Goal: Information Seeking & Learning: Learn about a topic

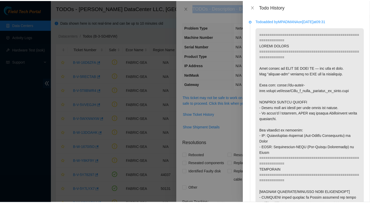
scroll to position [591, 0]
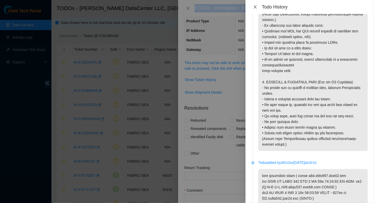
click at [254, 7] on icon "close" at bounding box center [255, 7] width 4 height 4
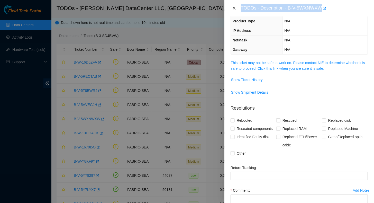
click at [235, 7] on icon "close" at bounding box center [234, 8] width 4 height 4
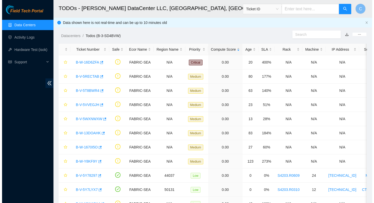
scroll to position [52, 0]
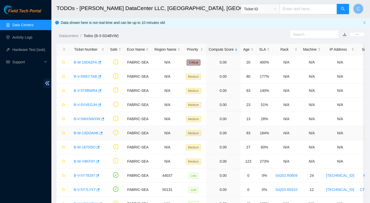
click at [89, 132] on link "B-W-13DOAHK" at bounding box center [86, 133] width 25 height 4
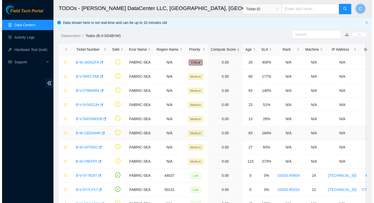
scroll to position [35, 0]
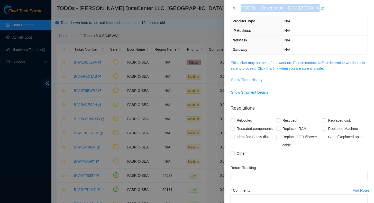
click at [252, 80] on span "Show Ticket History" at bounding box center [247, 80] width 32 height 6
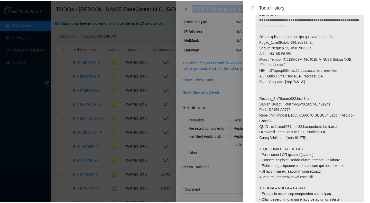
scroll to position [334, 0]
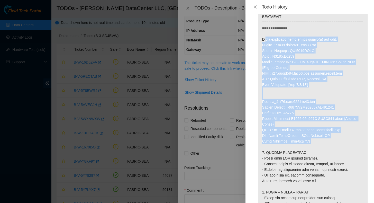
drag, startPoint x: 262, startPoint y: 37, endPoint x: 335, endPoint y: 144, distance: 129.6
click at [335, 144] on p at bounding box center [312, 53] width 109 height 720
copy p "Below mentioned port on the router(s) are down. Router_1: r18.spine101.sea01.fa…"
click at [256, 7] on icon "close" at bounding box center [255, 7] width 4 height 4
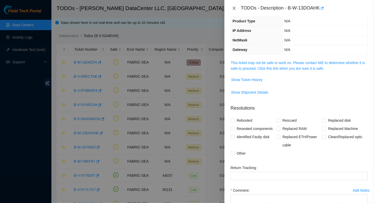
click at [236, 7] on icon "close" at bounding box center [234, 8] width 4 height 4
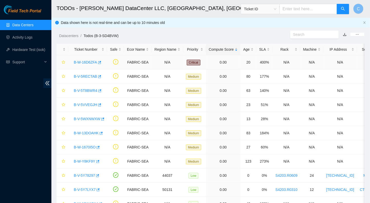
click at [80, 63] on link "B-W-16D6ZFA" at bounding box center [85, 62] width 23 height 4
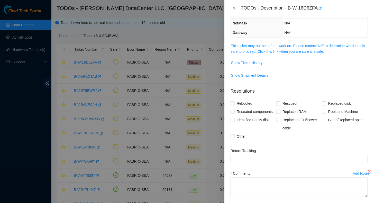
scroll to position [35, 0]
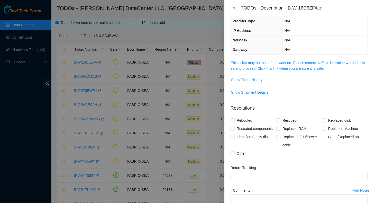
click at [248, 78] on span "Show Ticket History" at bounding box center [247, 80] width 32 height 6
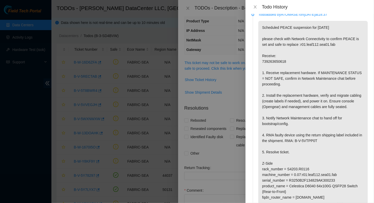
scroll to position [0, 0]
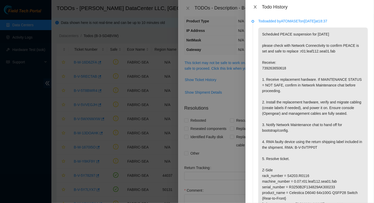
click at [256, 6] on icon "close" at bounding box center [255, 6] width 3 height 3
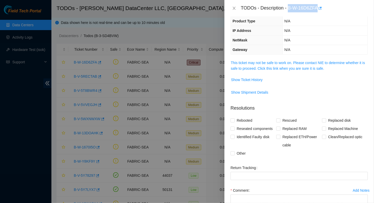
drag, startPoint x: 288, startPoint y: 8, endPoint x: 317, endPoint y: 6, distance: 29.1
click at [317, 6] on div "TODOs - Description - B-W-16D6ZFA" at bounding box center [304, 8] width 127 height 8
copy div "B-W-16D6ZFA"
click at [246, 80] on span "Show Ticket History" at bounding box center [247, 80] width 32 height 6
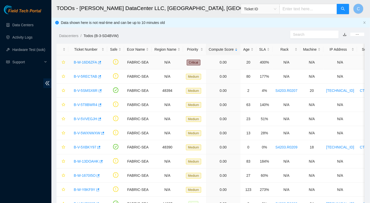
click at [87, 62] on link "B-W-16D6ZFA" at bounding box center [85, 62] width 23 height 4
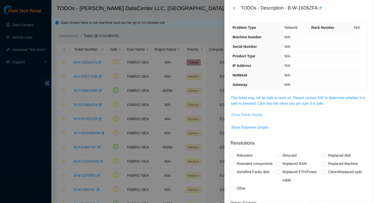
click at [248, 113] on span "Show Ticket History" at bounding box center [247, 115] width 32 height 6
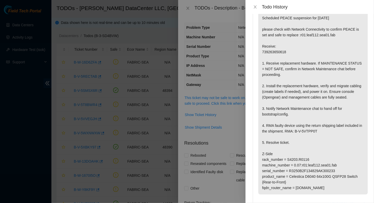
scroll to position [103, 0]
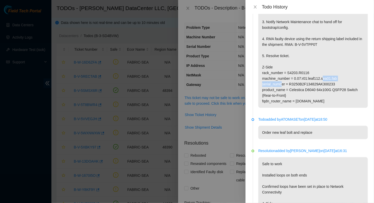
drag, startPoint x: 301, startPoint y: 79, endPoint x: 334, endPoint y: 78, distance: 32.6
click at [334, 78] on p "Scheduled PEACE suspension for [DATE] please check with Network Connectivity to…" at bounding box center [312, 16] width 109 height 183
copy p "r01:leaf112.sea01.fab"
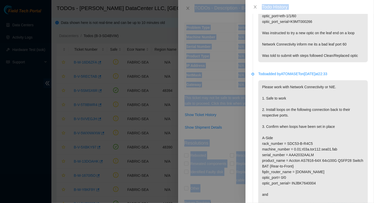
scroll to position [763, 0]
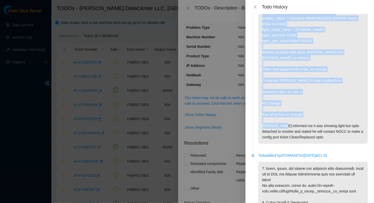
drag, startPoint x: 261, startPoint y: 32, endPoint x: 323, endPoint y: 151, distance: 134.0
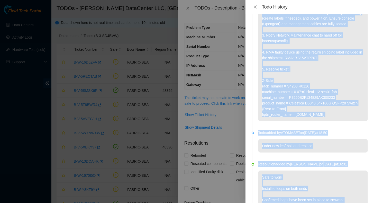
scroll to position [110, 0]
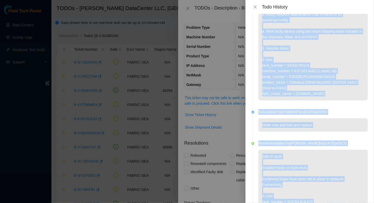
click at [331, 99] on p "Scheduled PEACE suspension for [DATE] please check with Network Connectivity to…" at bounding box center [312, 8] width 109 height 183
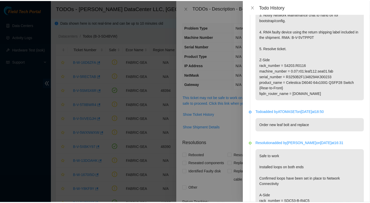
scroll to position [0, 0]
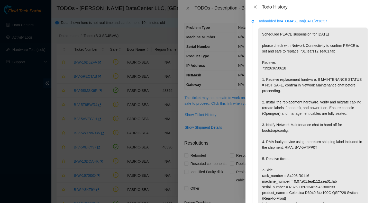
drag, startPoint x: 330, startPoint y: 99, endPoint x: 284, endPoint y: 22, distance: 90.0
click at [284, 22] on div "Todo added by ATOMASET on [DATE] 18:37 Scheduled PEACE suspension for [DATE] pl…" at bounding box center [312, 114] width 109 height 192
copy div "ATOMASET on [DATE] 18:37 Scheduled PEACE suspension for [DATE] please check wit…"
click at [255, 7] on icon "close" at bounding box center [255, 6] width 3 height 3
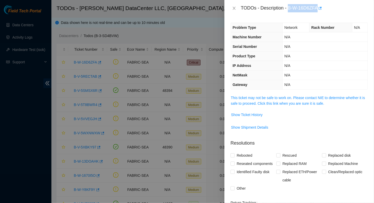
drag, startPoint x: 288, startPoint y: 9, endPoint x: 318, endPoint y: 9, distance: 29.6
click at [318, 9] on div "TODOs - Description - B-W-16D6ZFA" at bounding box center [304, 8] width 127 height 8
copy div "B-W-16D6ZFA"
click at [235, 7] on icon "close" at bounding box center [234, 8] width 4 height 4
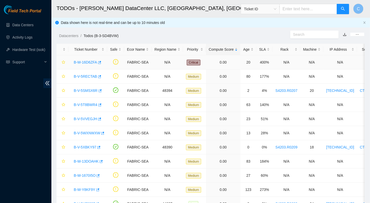
click at [84, 63] on link "B-W-16D6ZFA" at bounding box center [85, 62] width 23 height 4
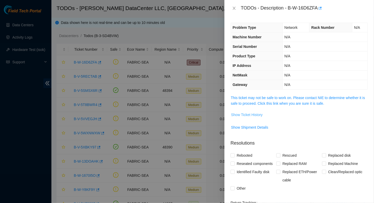
click at [245, 114] on span "Show Ticket History" at bounding box center [247, 115] width 32 height 6
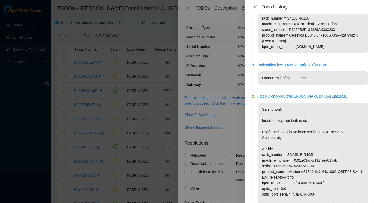
scroll to position [26, 0]
